Goal: Find contact information: Find contact information

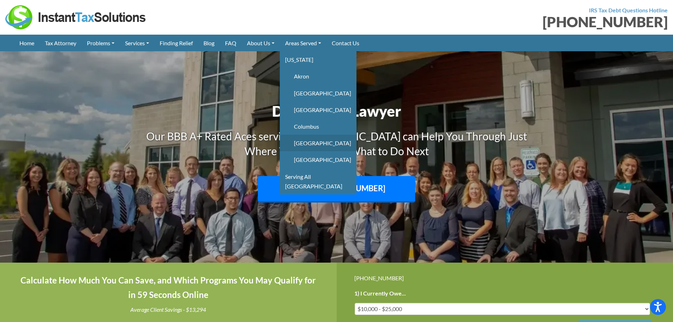
click at [309, 143] on link "[GEOGRAPHIC_DATA]" at bounding box center [318, 143] width 77 height 17
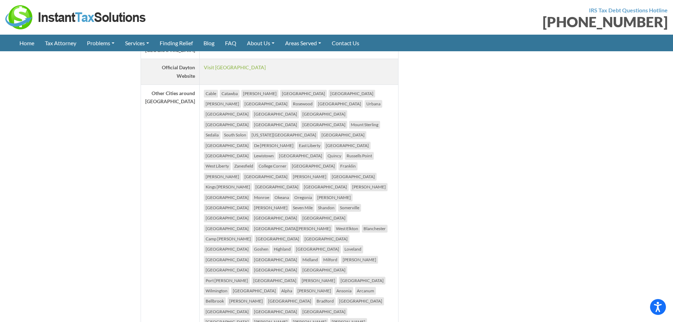
scroll to position [1060, 0]
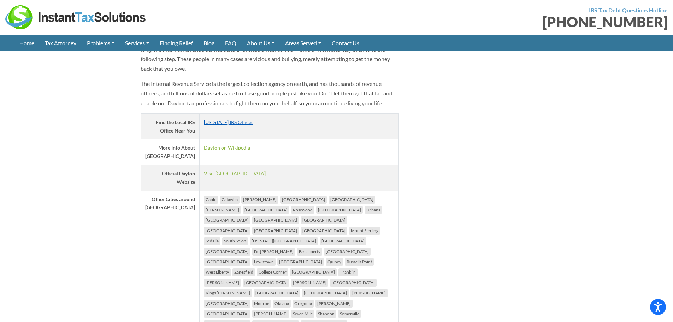
click at [212, 125] on link "[US_STATE] IRS Offices" at bounding box center [228, 122] width 49 height 6
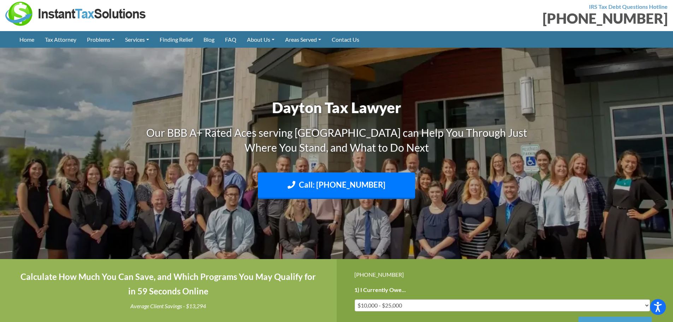
scroll to position [0, 0]
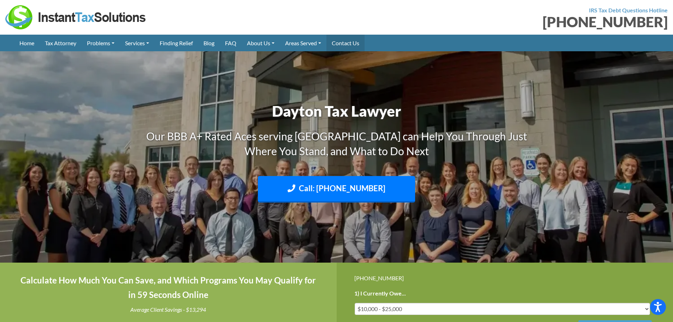
click at [348, 41] on link "Contact Us" at bounding box center [345, 43] width 38 height 17
